Goal: Task Accomplishment & Management: Manage account settings

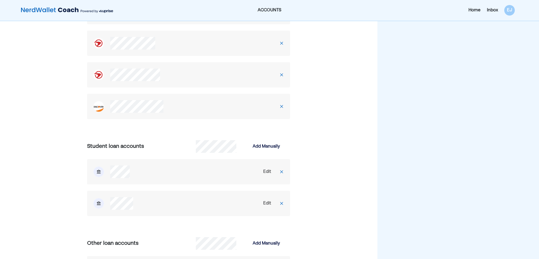
scroll to position [1026, 0]
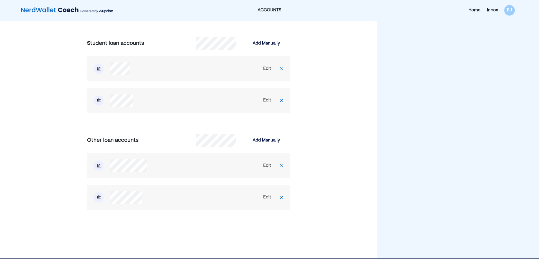
click at [265, 165] on div "Edit" at bounding box center [267, 165] width 8 height 6
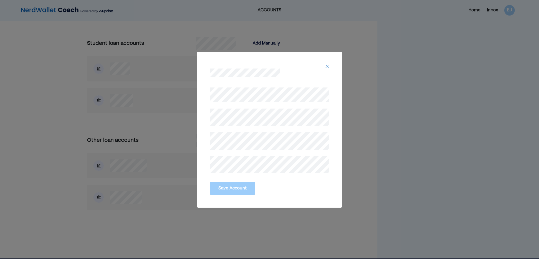
click at [188, 89] on div "Save Account" at bounding box center [269, 129] width 539 height 259
click at [236, 188] on button "Save Account" at bounding box center [233, 187] width 46 height 13
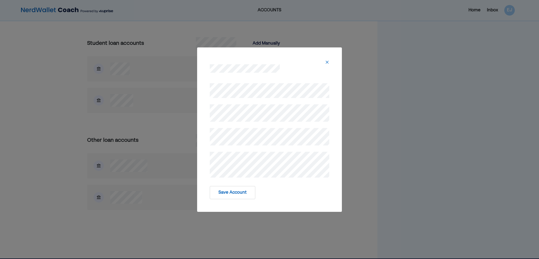
click at [235, 193] on button "Save Account" at bounding box center [233, 192] width 46 height 13
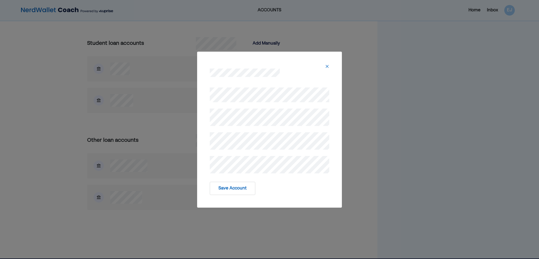
click at [278, 188] on div "Save Account" at bounding box center [269, 187] width 119 height 13
click at [235, 191] on button "Save Account" at bounding box center [233, 187] width 46 height 13
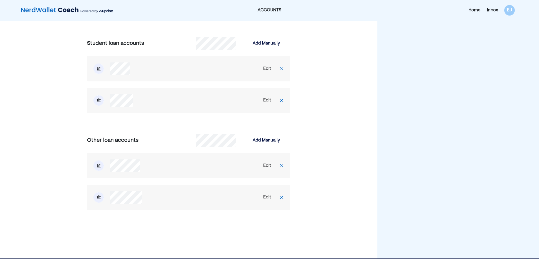
click at [266, 164] on div "Edit" at bounding box center [267, 165] width 8 height 6
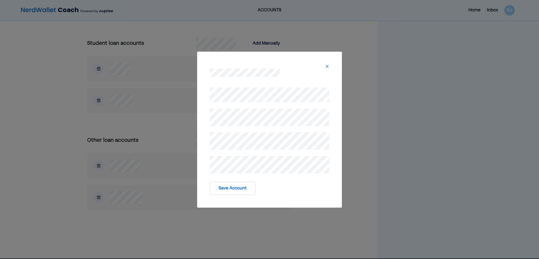
click at [179, 170] on div "Save Account" at bounding box center [269, 129] width 539 height 259
click at [328, 63] on div at bounding box center [269, 68] width 132 height 21
click at [327, 66] on img at bounding box center [327, 66] width 4 height 4
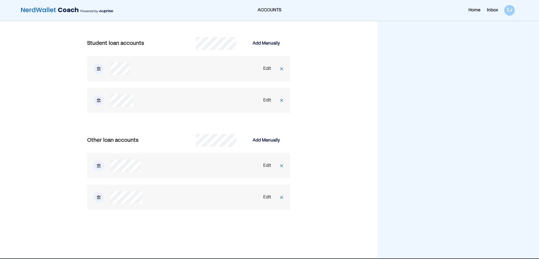
click at [269, 199] on div "Edit" at bounding box center [267, 197] width 8 height 6
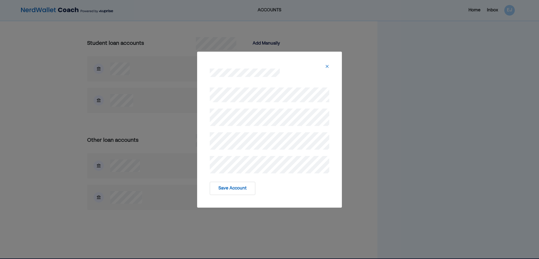
click at [240, 188] on button "Save Account" at bounding box center [233, 187] width 46 height 13
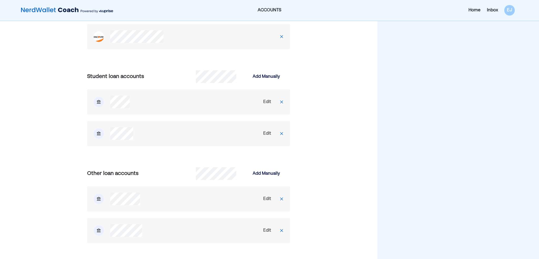
scroll to position [973, 0]
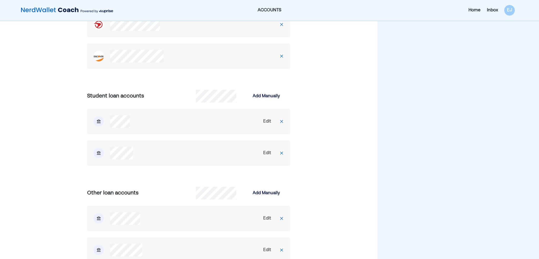
click at [266, 121] on div "Edit" at bounding box center [267, 121] width 8 height 6
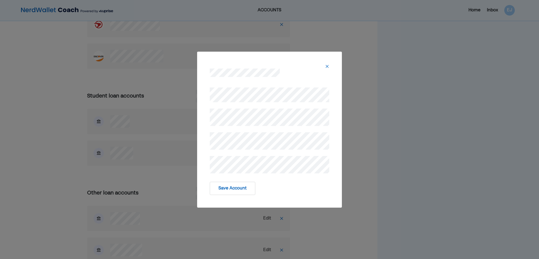
click at [327, 65] on img at bounding box center [327, 66] width 4 height 4
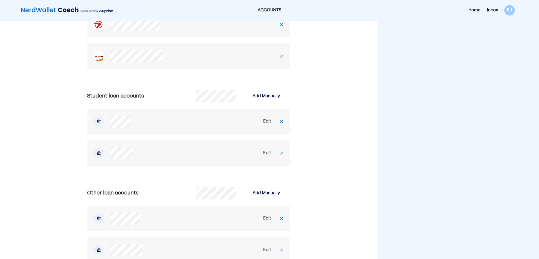
click at [264, 120] on div "Edit" at bounding box center [267, 121] width 8 height 6
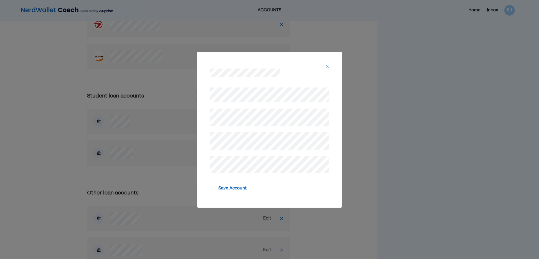
click at [235, 184] on button "Save Account" at bounding box center [233, 187] width 46 height 13
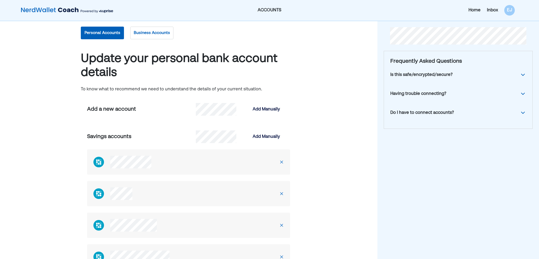
scroll to position [0, 0]
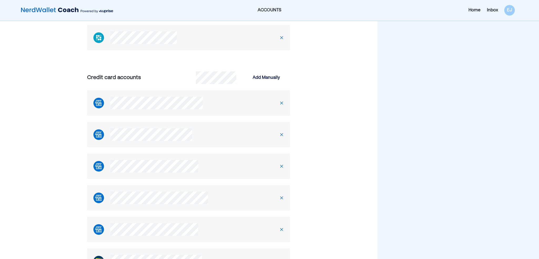
scroll to position [736, 0]
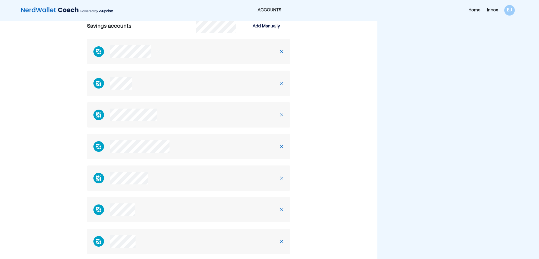
scroll to position [0, 0]
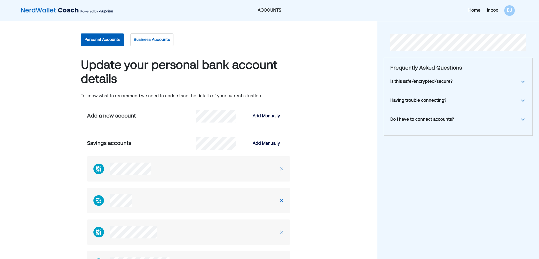
click at [106, 37] on button "Personal Accounts" at bounding box center [102, 39] width 43 height 13
click at [52, 7] on img at bounding box center [67, 10] width 92 height 11
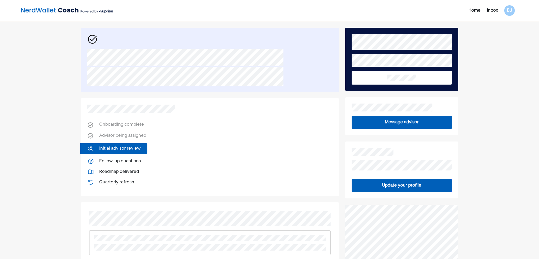
click at [59, 131] on div "Home Inbox EJ Onboarding complete Advisor being assigned Initial advisor review…" at bounding box center [269, 216] width 539 height 433
